Goal: Navigation & Orientation: Go to known website

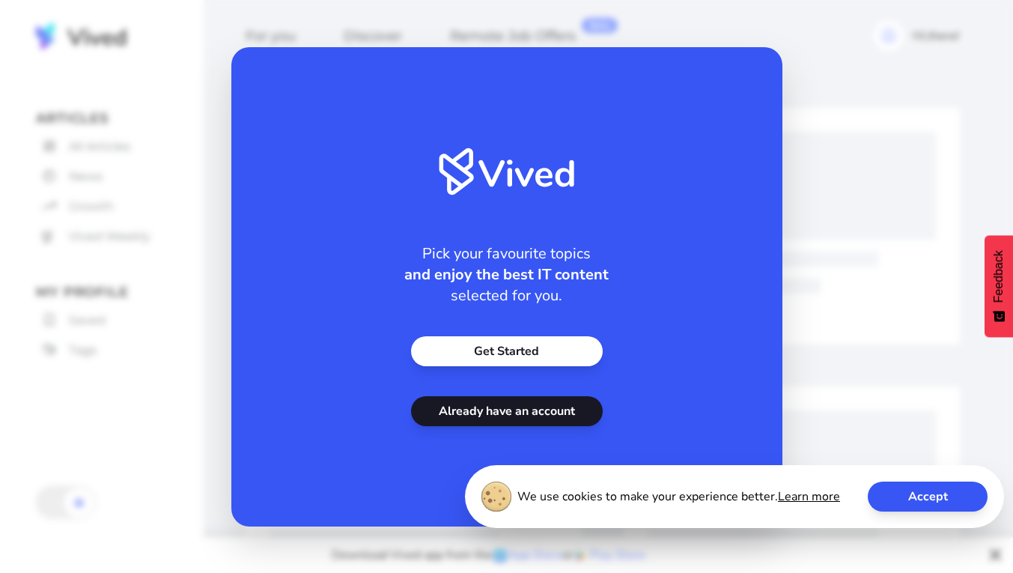
click at [276, 498] on button "Accept" at bounding box center [928, 497] width 120 height 30
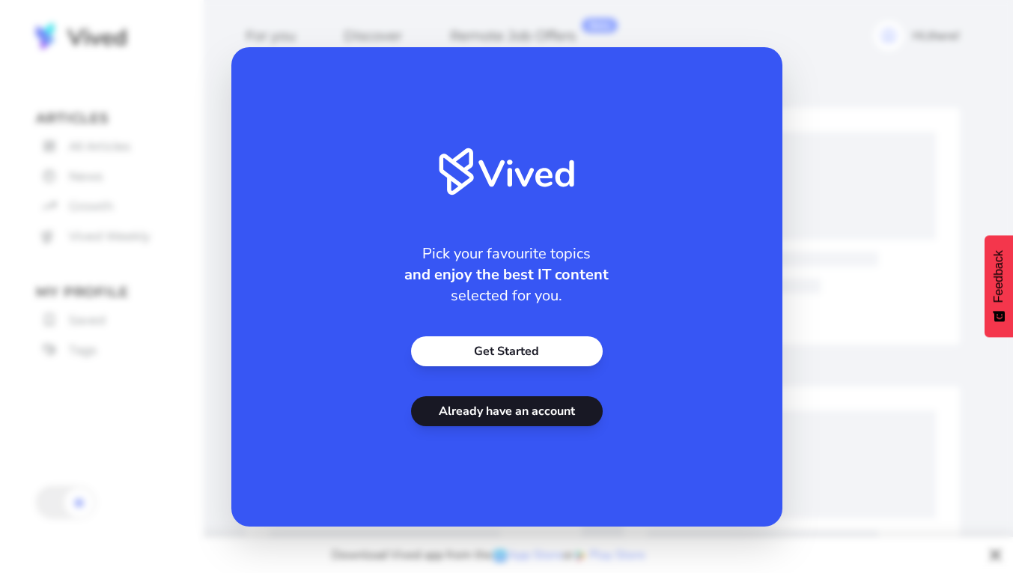
click at [276, 413] on link "Already have an account" at bounding box center [507, 411] width 192 height 30
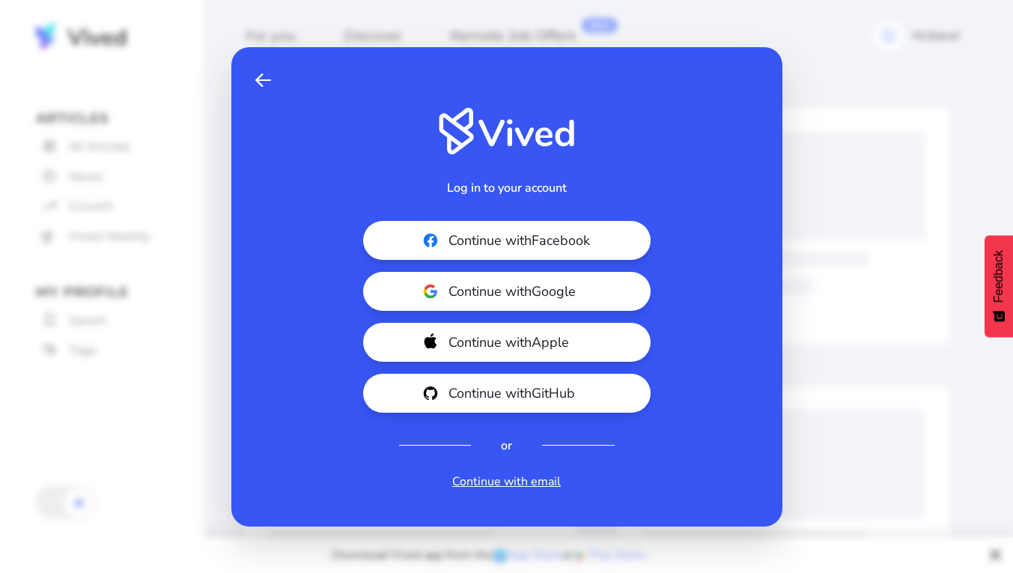
click at [276, 291] on span "Continue with Google" at bounding box center [533, 291] width 168 height 21
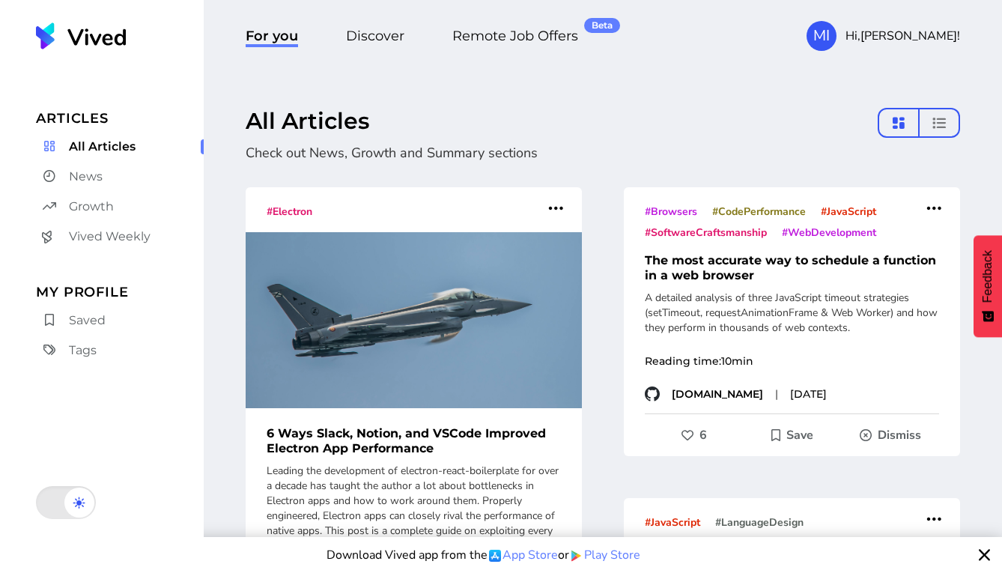
click at [67, 509] on div at bounding box center [79, 503] width 30 height 30
